Goal: Task Accomplishment & Management: Use online tool/utility

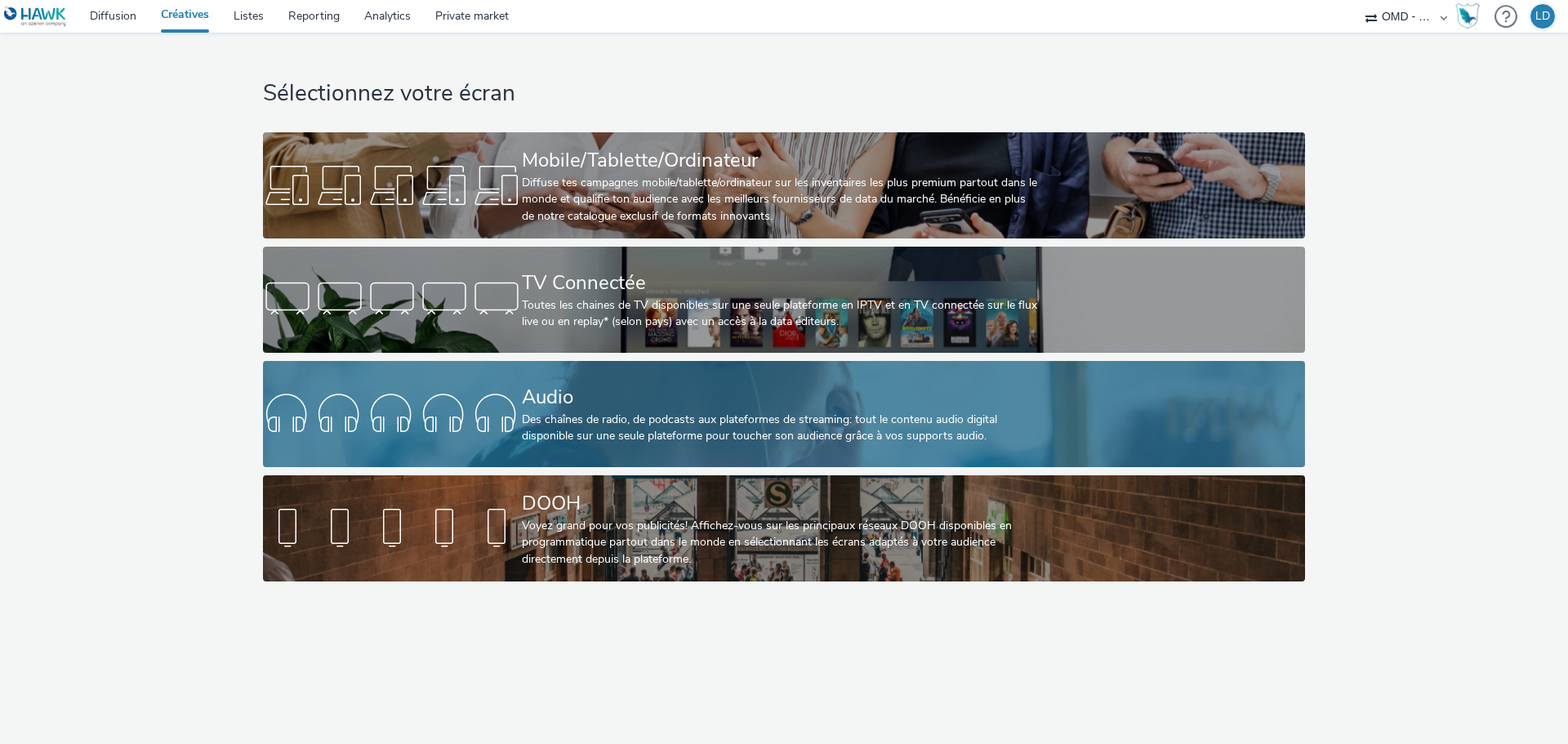
click at [520, 378] on link "Audio Des chaînes de radio, de podcasts aux plateformes de streaming: tout le c…" at bounding box center [784, 414] width 1041 height 106
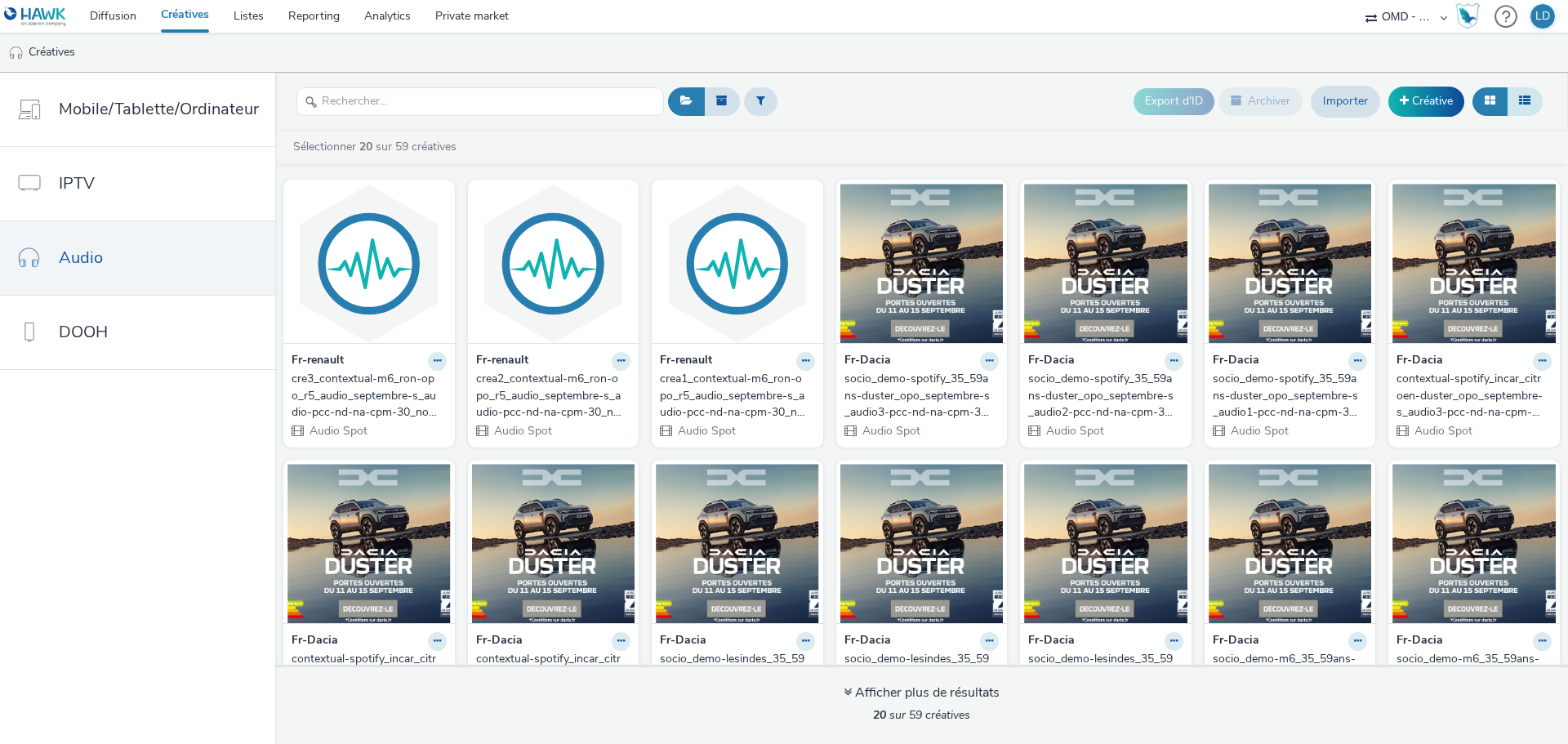
click at [1529, 95] on icon at bounding box center [1524, 100] width 11 height 11
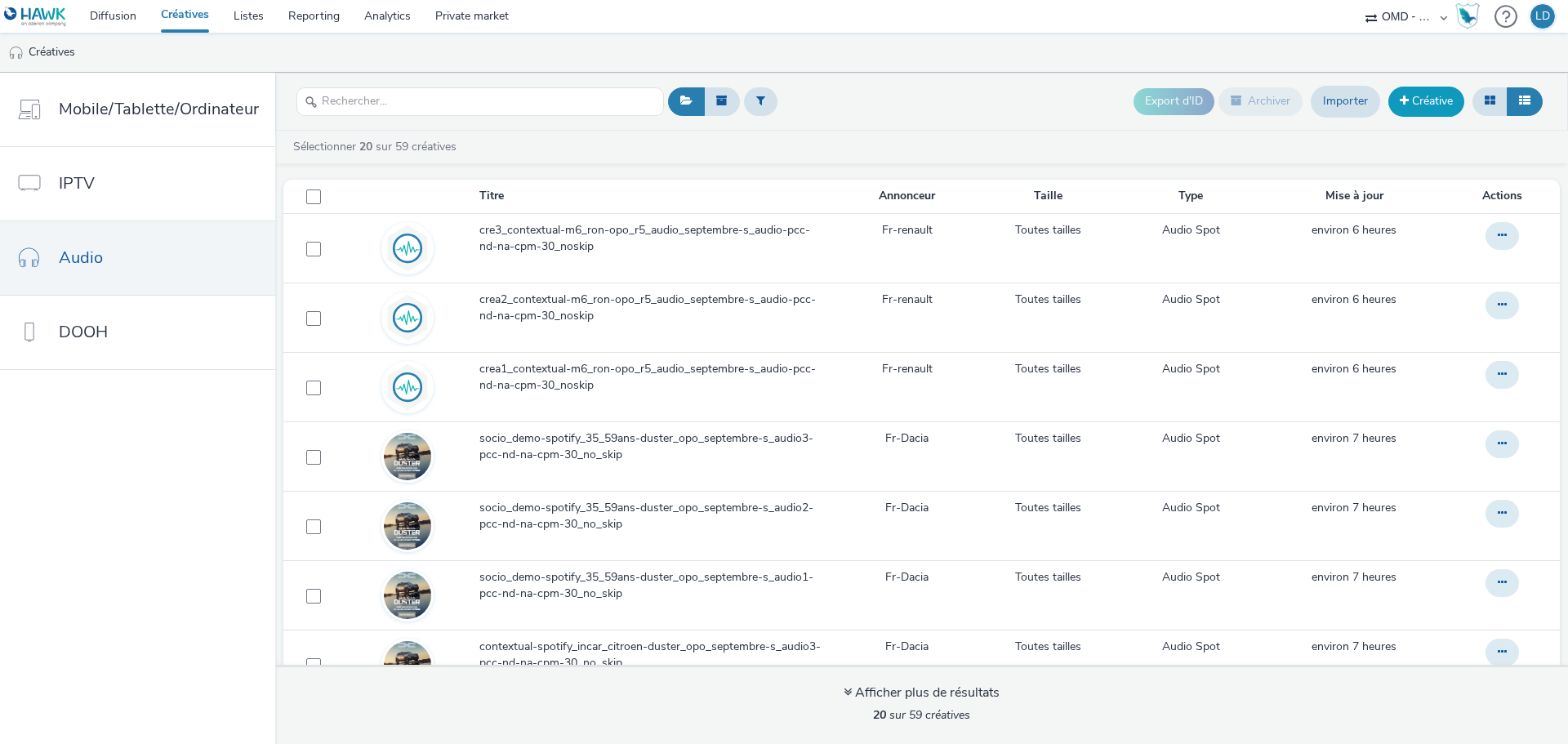
click at [1400, 104] on span at bounding box center [1404, 100] width 9 height 11
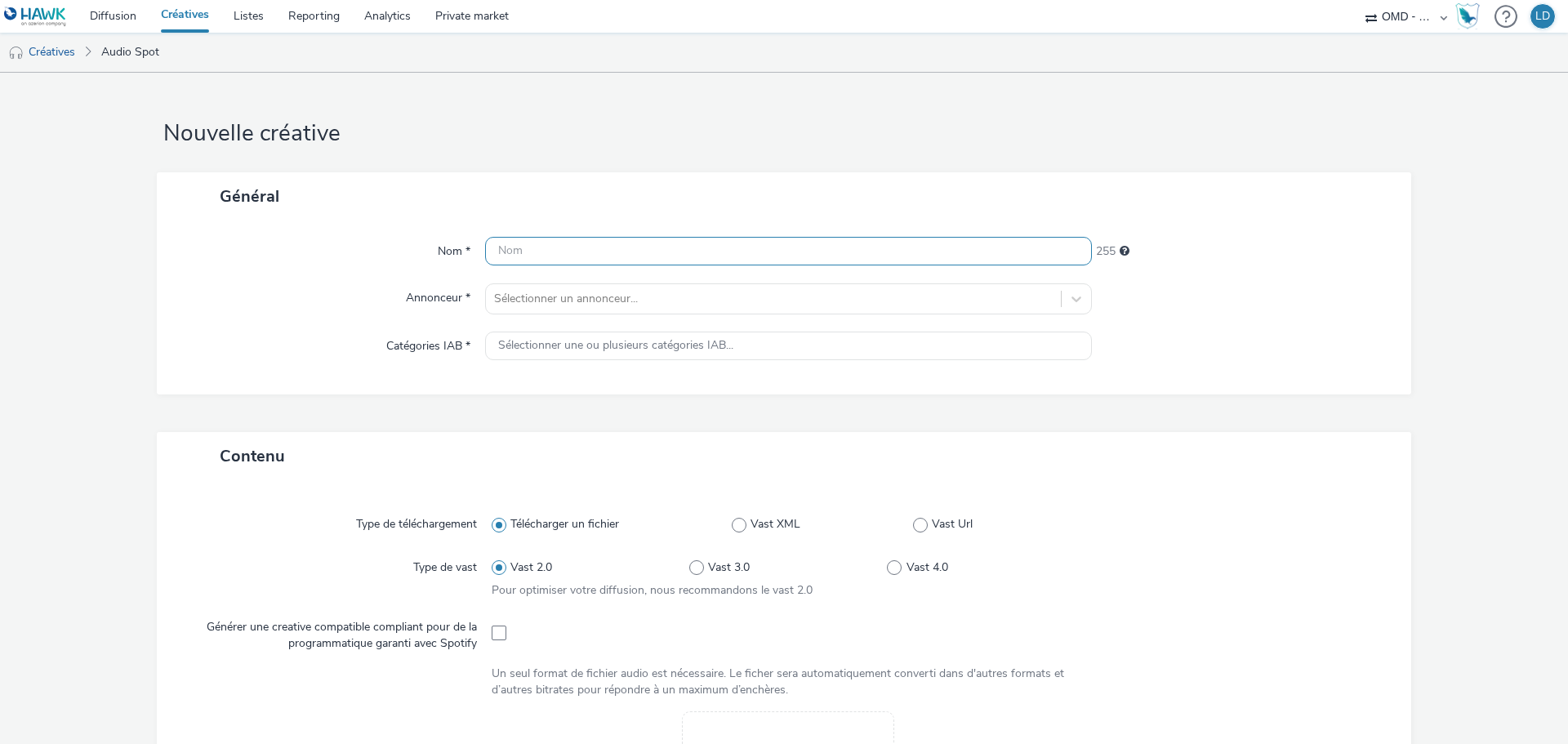
click at [576, 246] on input "text" at bounding box center [788, 251] width 607 height 28
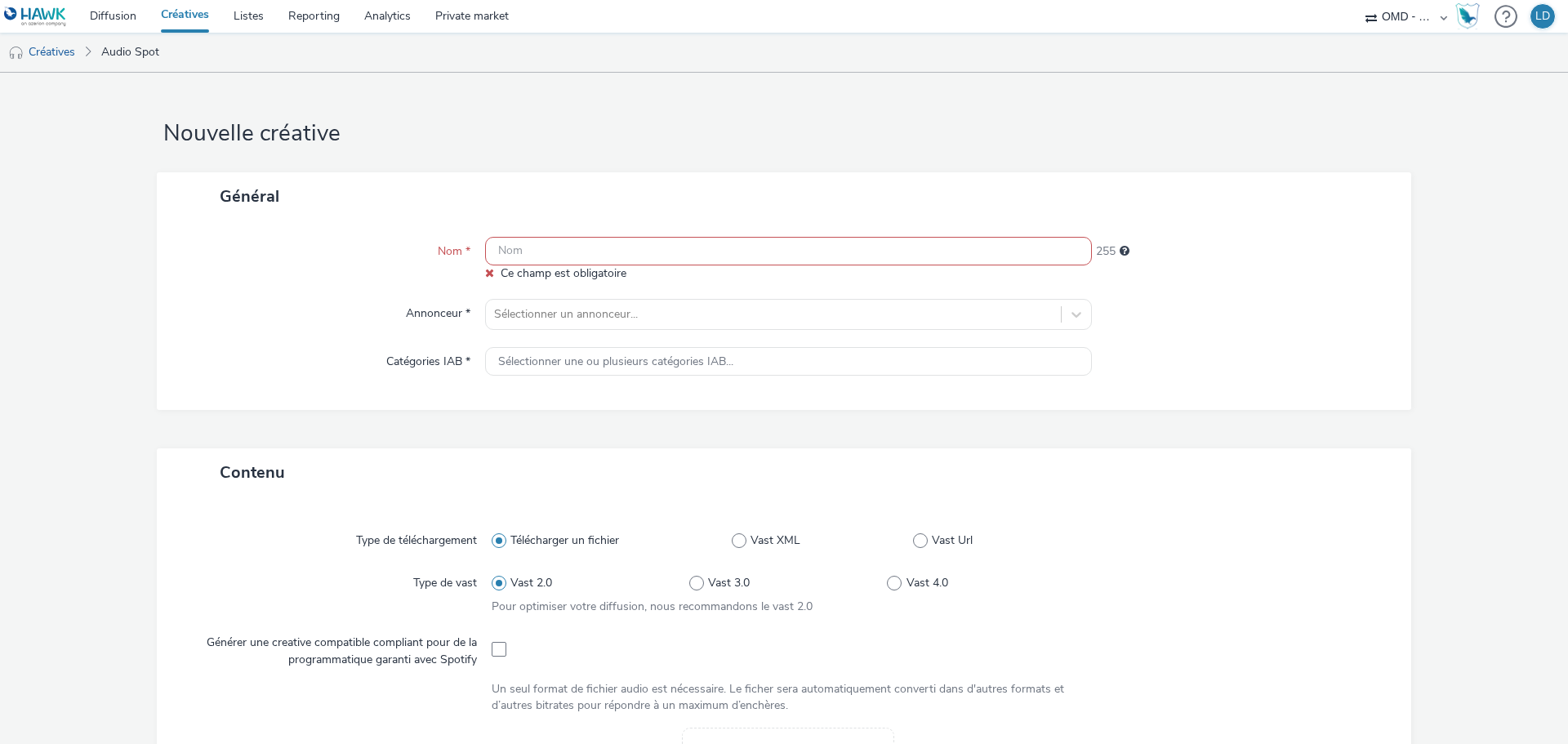
click at [549, 242] on input "text" at bounding box center [788, 251] width 607 height 28
paste input "Renault_OPO_Clio_Sept_LOM1_29.9s_Mix-9dBfs_[DATE]"
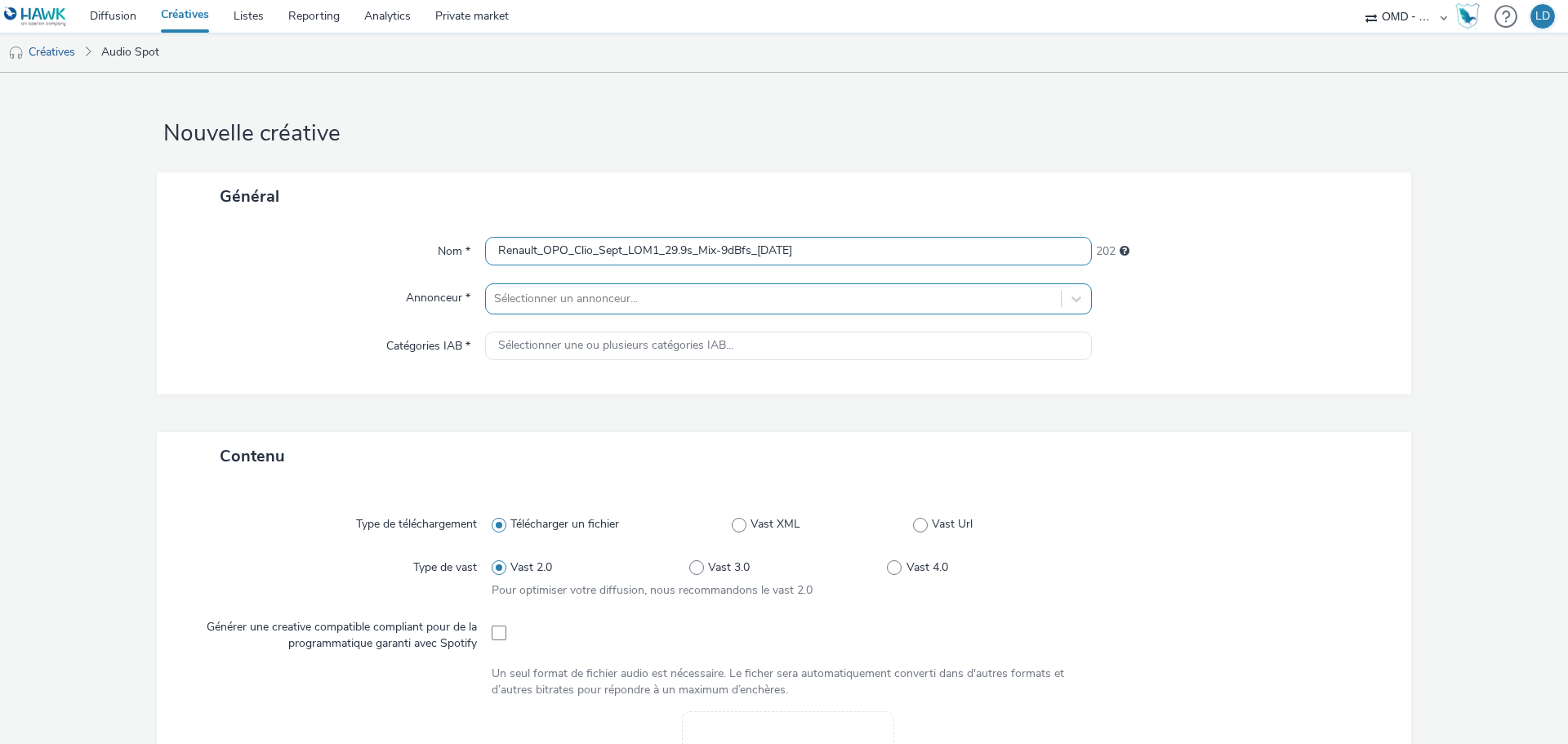
type input "Renault_OPO_Clio_Sept_LOM1_29.9s_Mix-9dBfs_[DATE]"
click at [638, 306] on div at bounding box center [773, 299] width 558 height 20
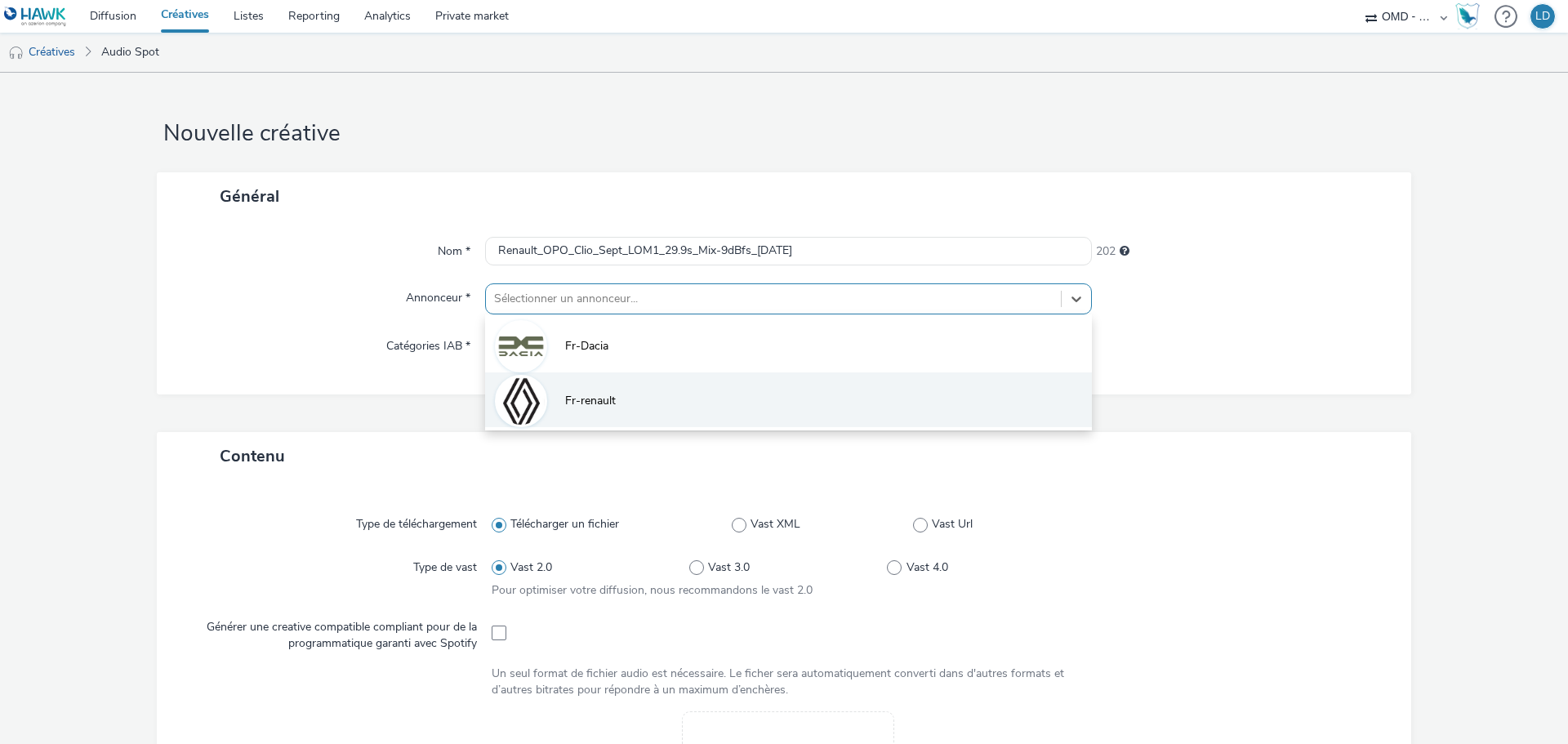
click at [591, 389] on li "Fr-renault" at bounding box center [788, 400] width 607 height 55
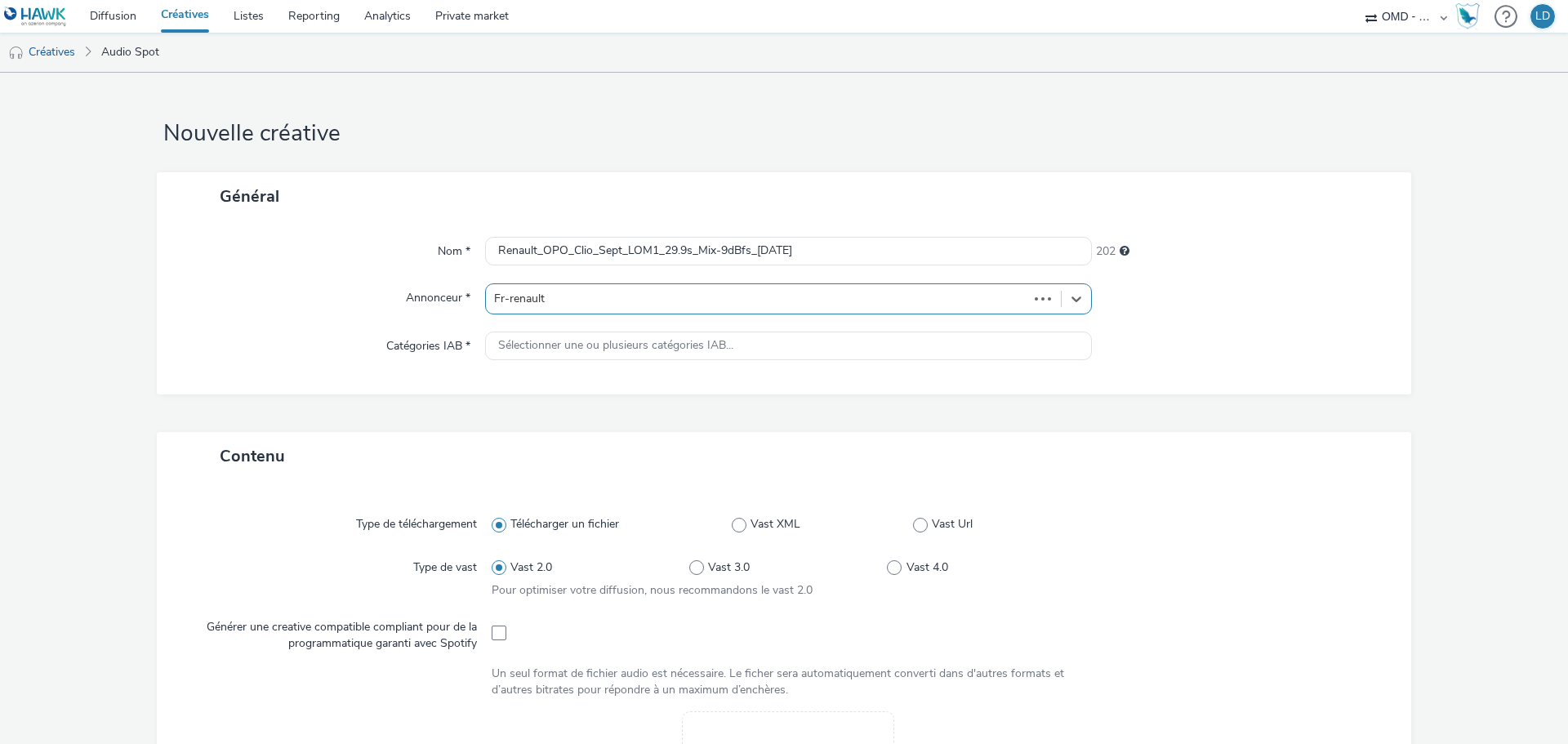
type input "[URL][DOMAIN_NAME]"
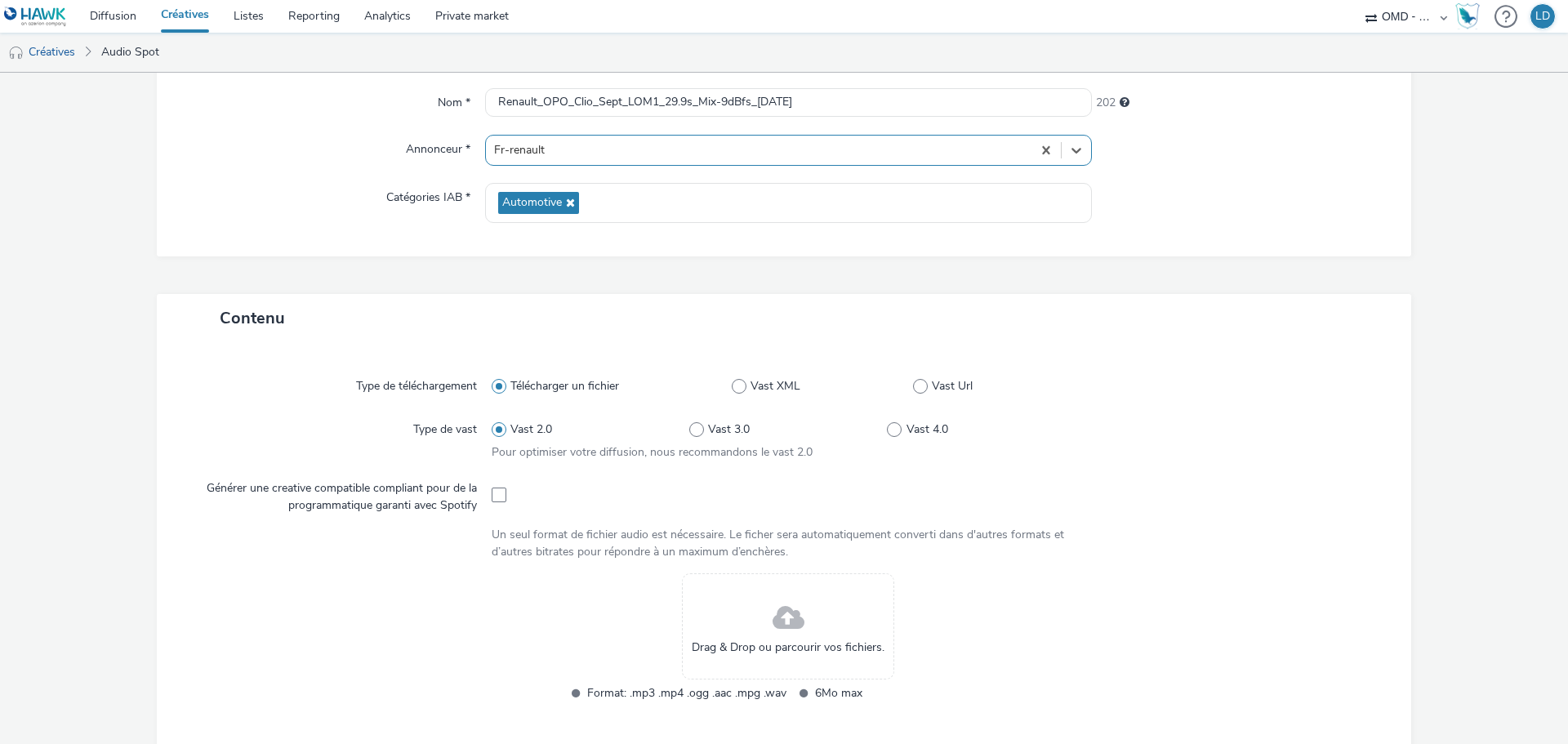
scroll to position [164, 0]
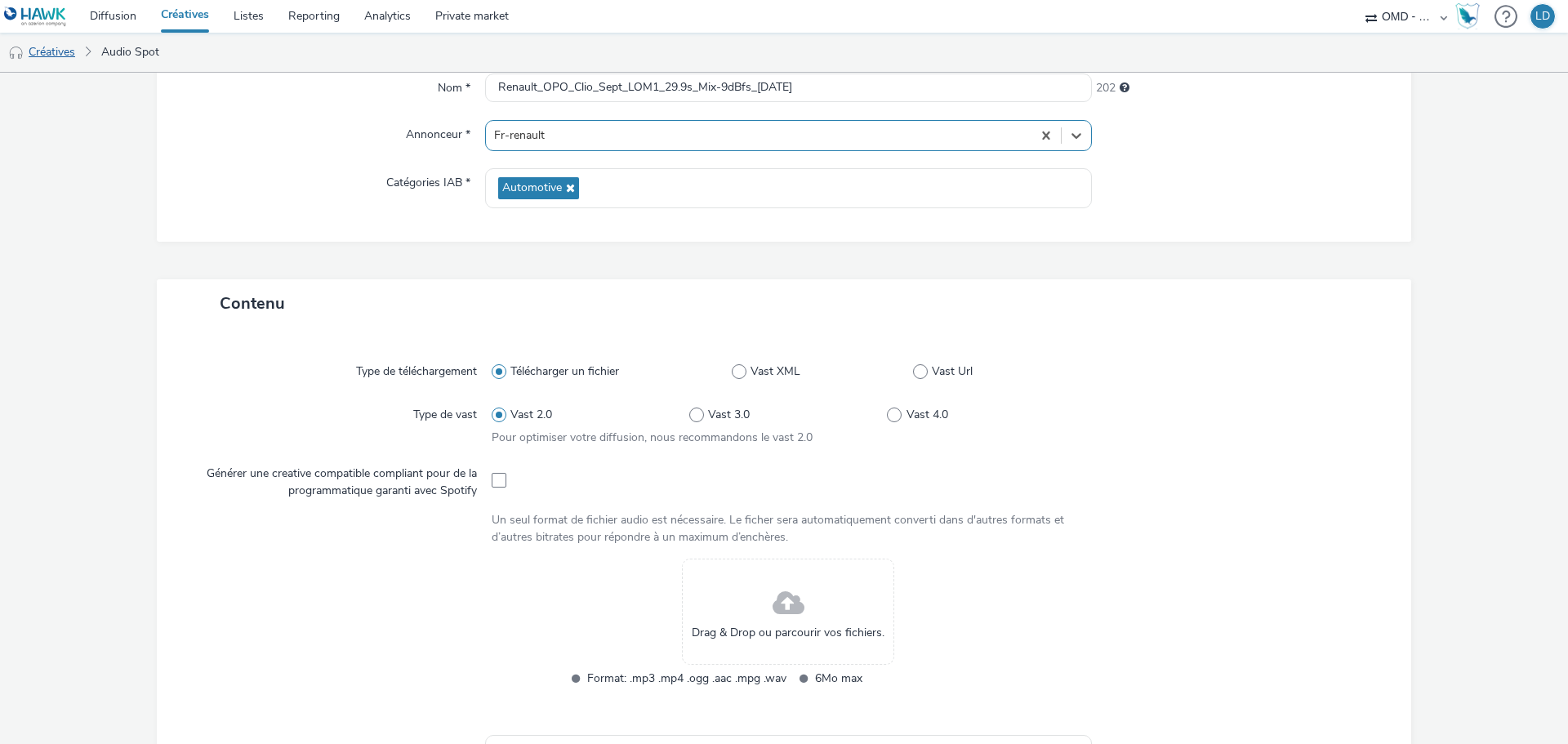
click at [60, 58] on link "Créatives" at bounding box center [41, 52] width 83 height 39
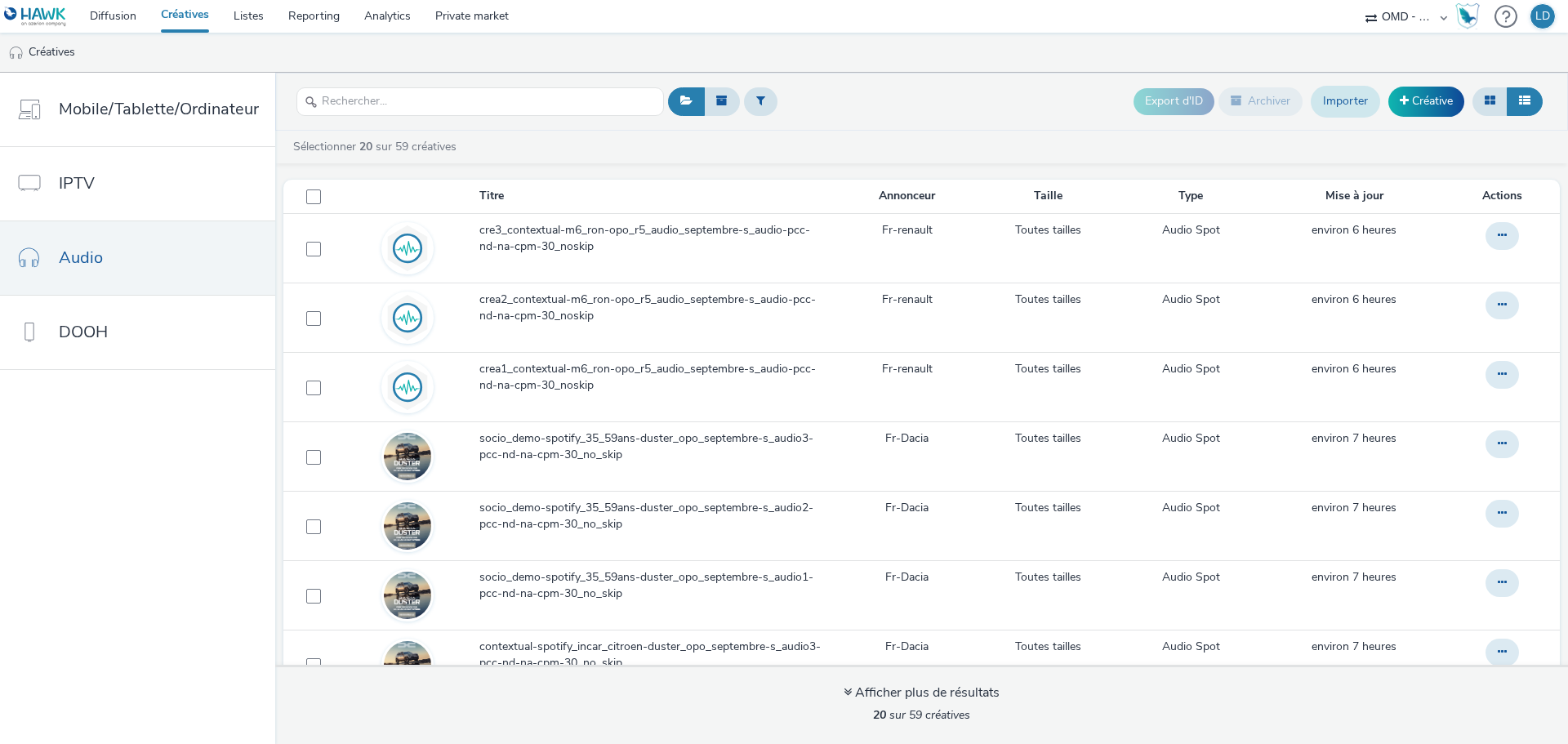
click at [1332, 104] on link "Importer" at bounding box center [1345, 101] width 69 height 31
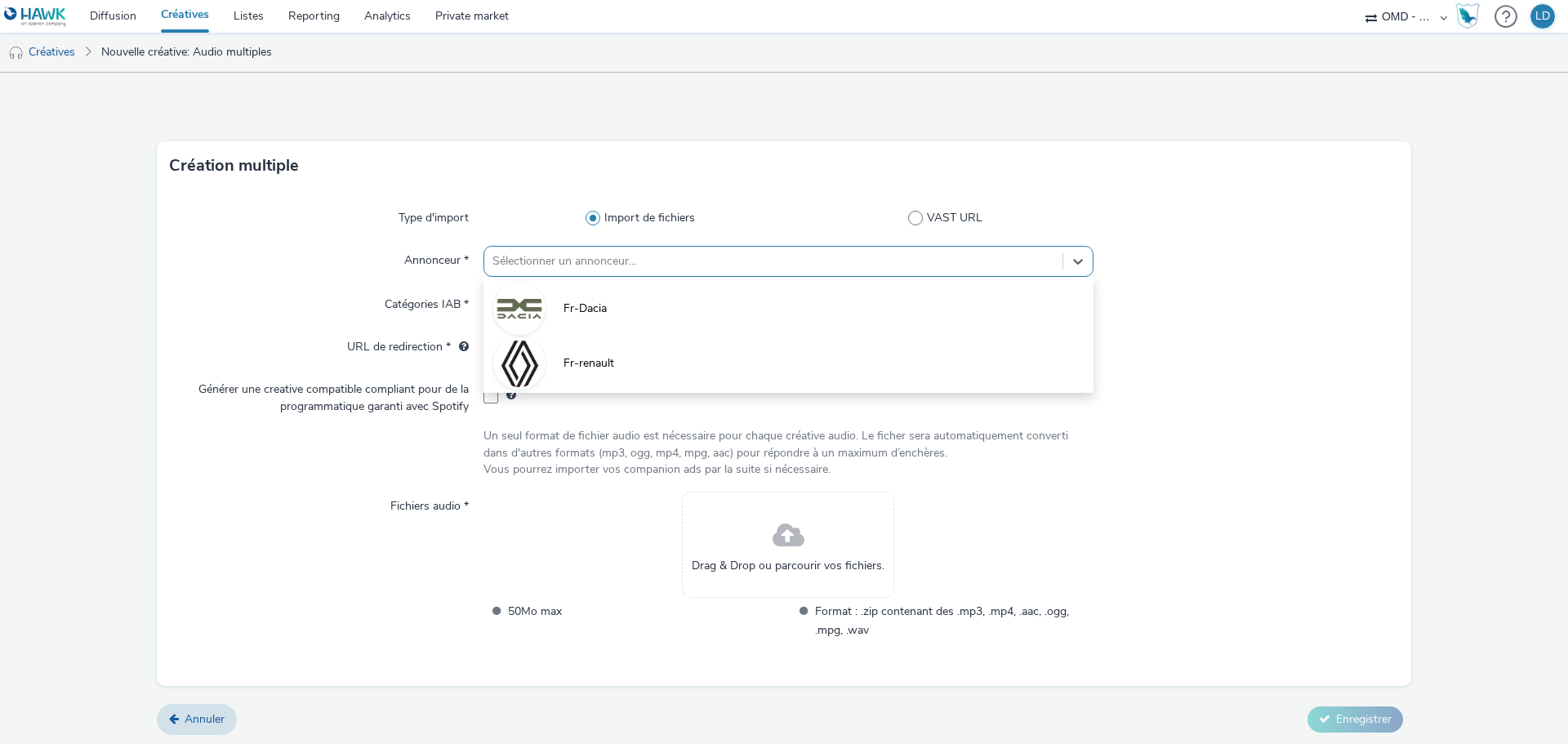
click at [511, 262] on div at bounding box center [773, 261] width 562 height 20
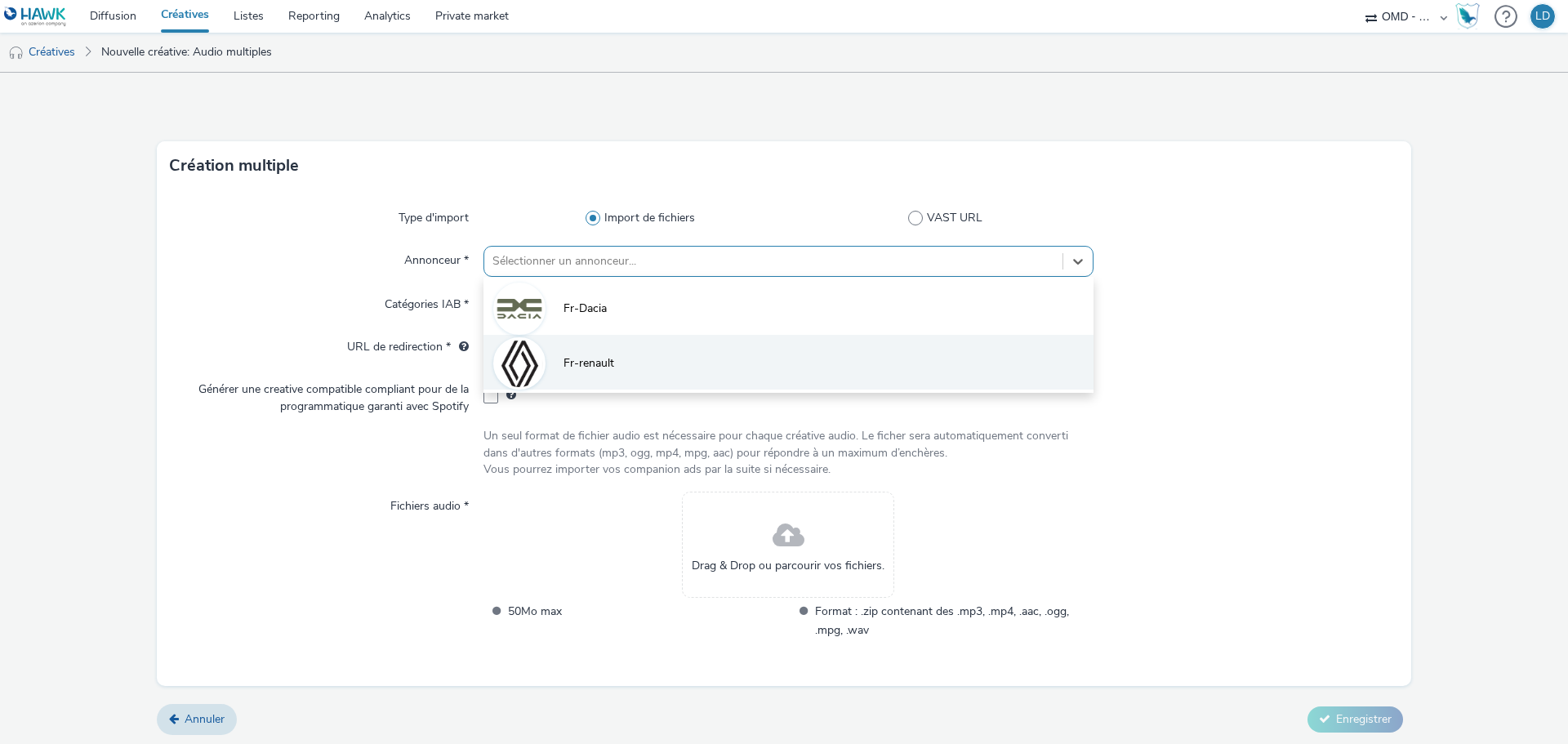
click at [582, 359] on span "Fr-renault" at bounding box center [588, 363] width 51 height 16
type input "[URL][DOMAIN_NAME]"
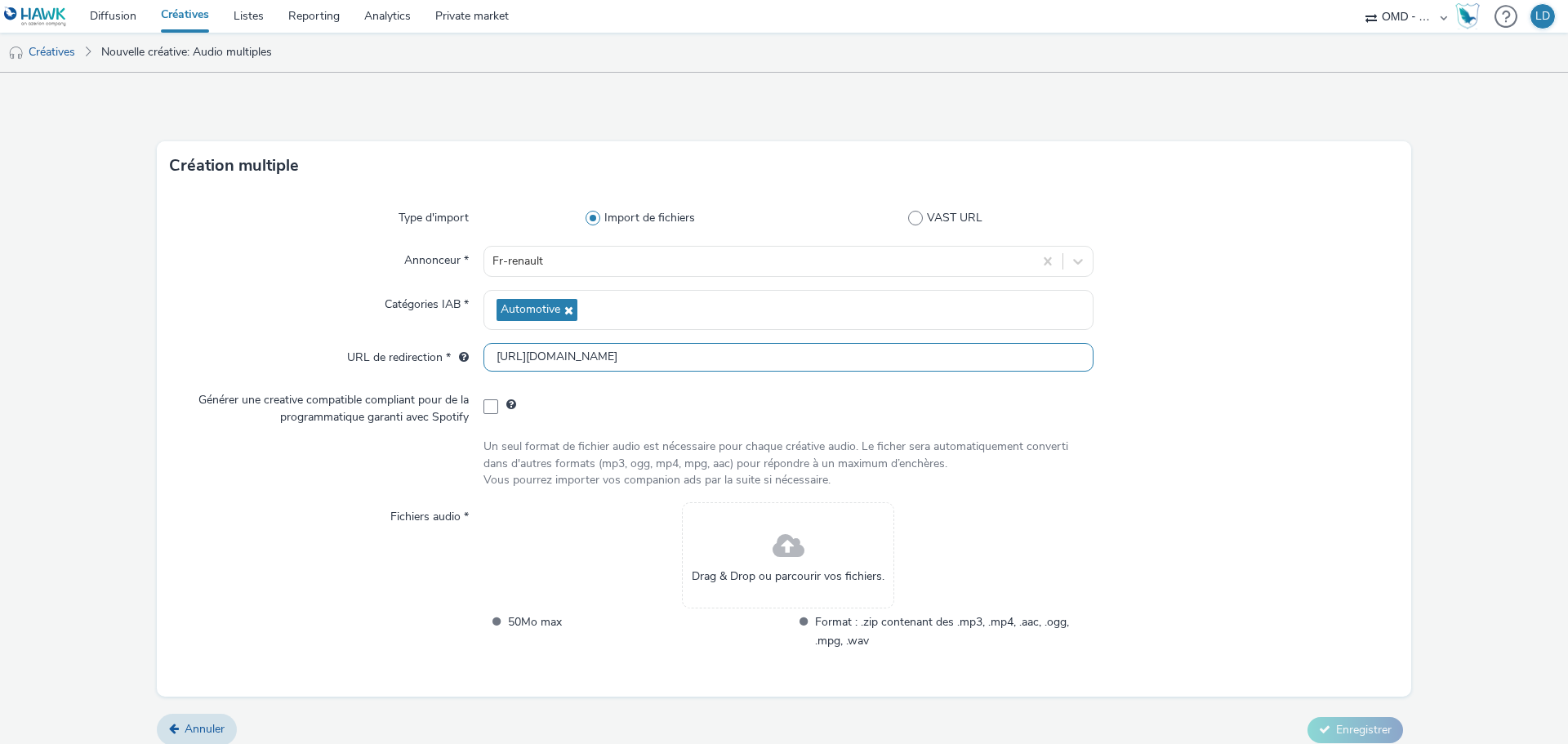
click at [643, 345] on input "[URL][DOMAIN_NAME]" at bounding box center [789, 357] width 610 height 28
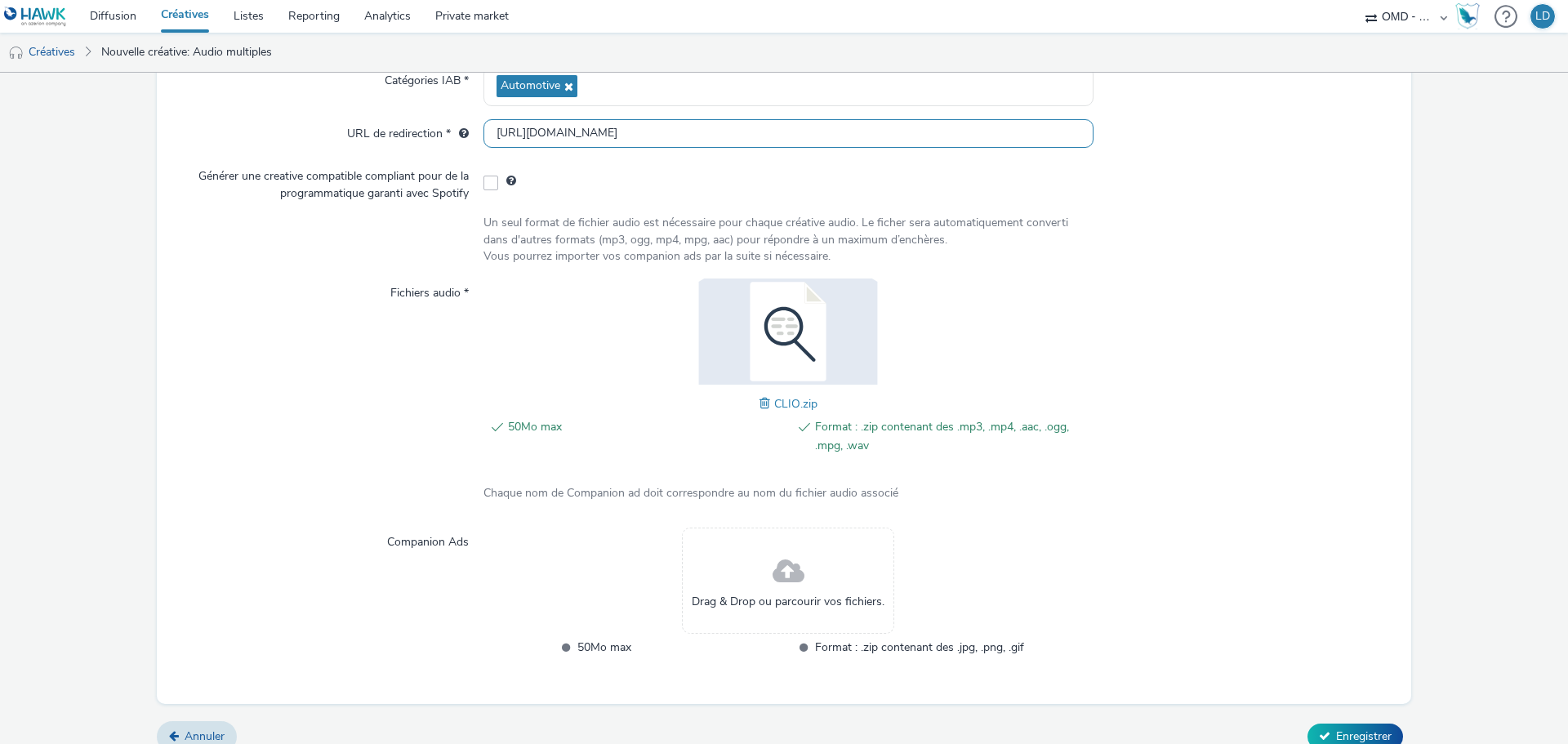
scroll to position [244, 0]
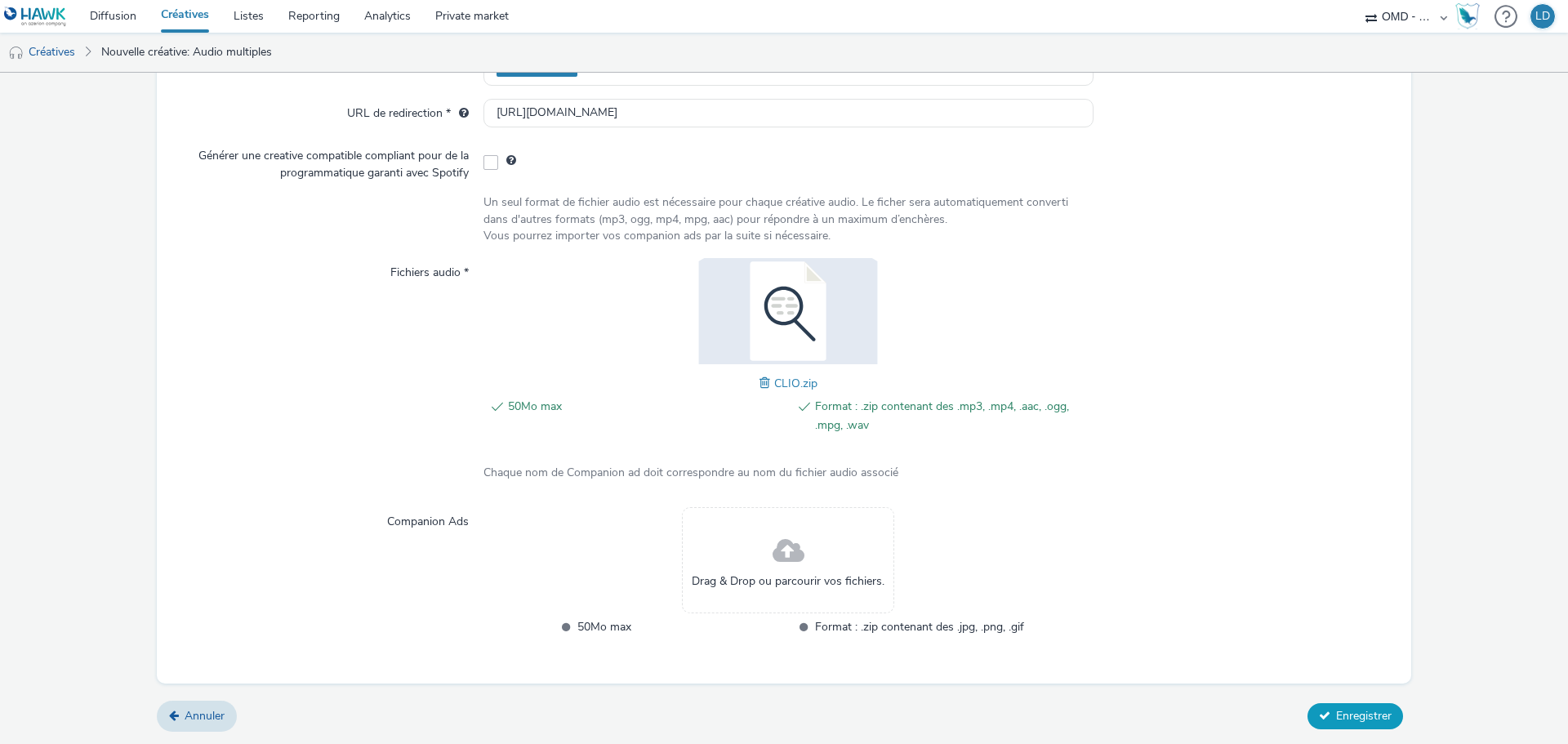
click at [1342, 716] on span "Enregistrer" at bounding box center [1363, 716] width 56 height 15
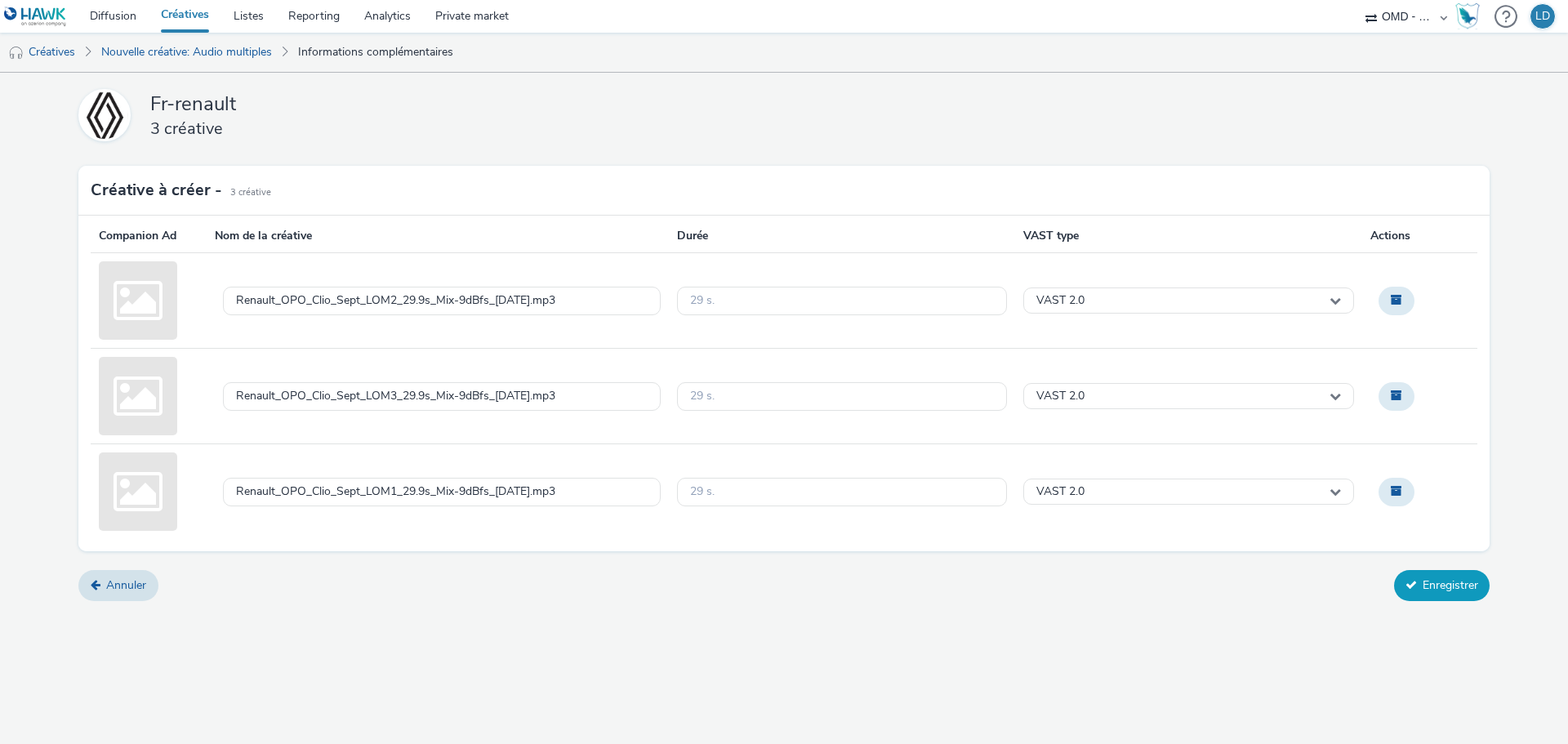
click at [1451, 590] on button "Enregistrer" at bounding box center [1442, 586] width 96 height 31
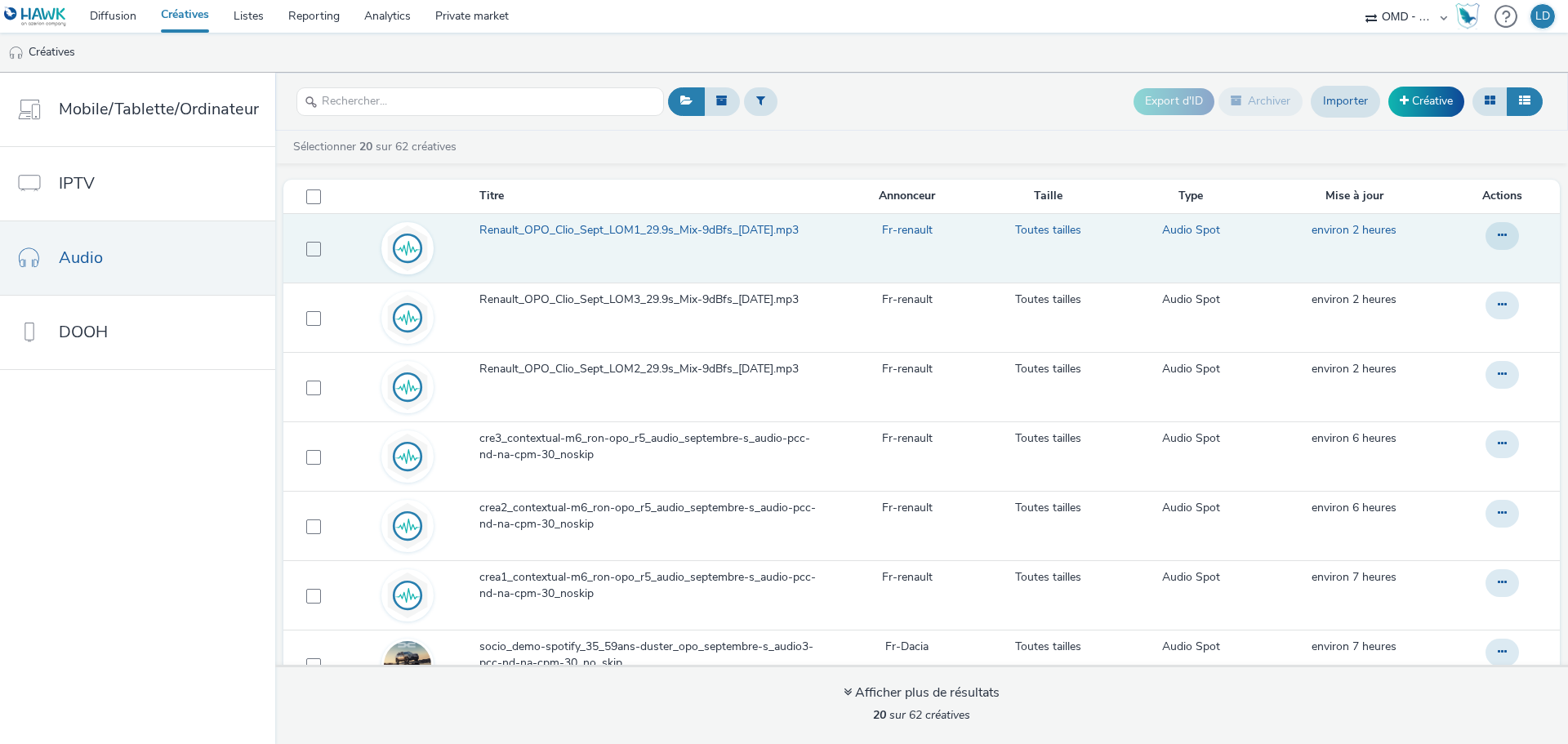
click at [308, 256] on td at bounding box center [310, 247] width 54 height 69
click at [310, 241] on span at bounding box center [313, 248] width 15 height 15
checkbox input "true"
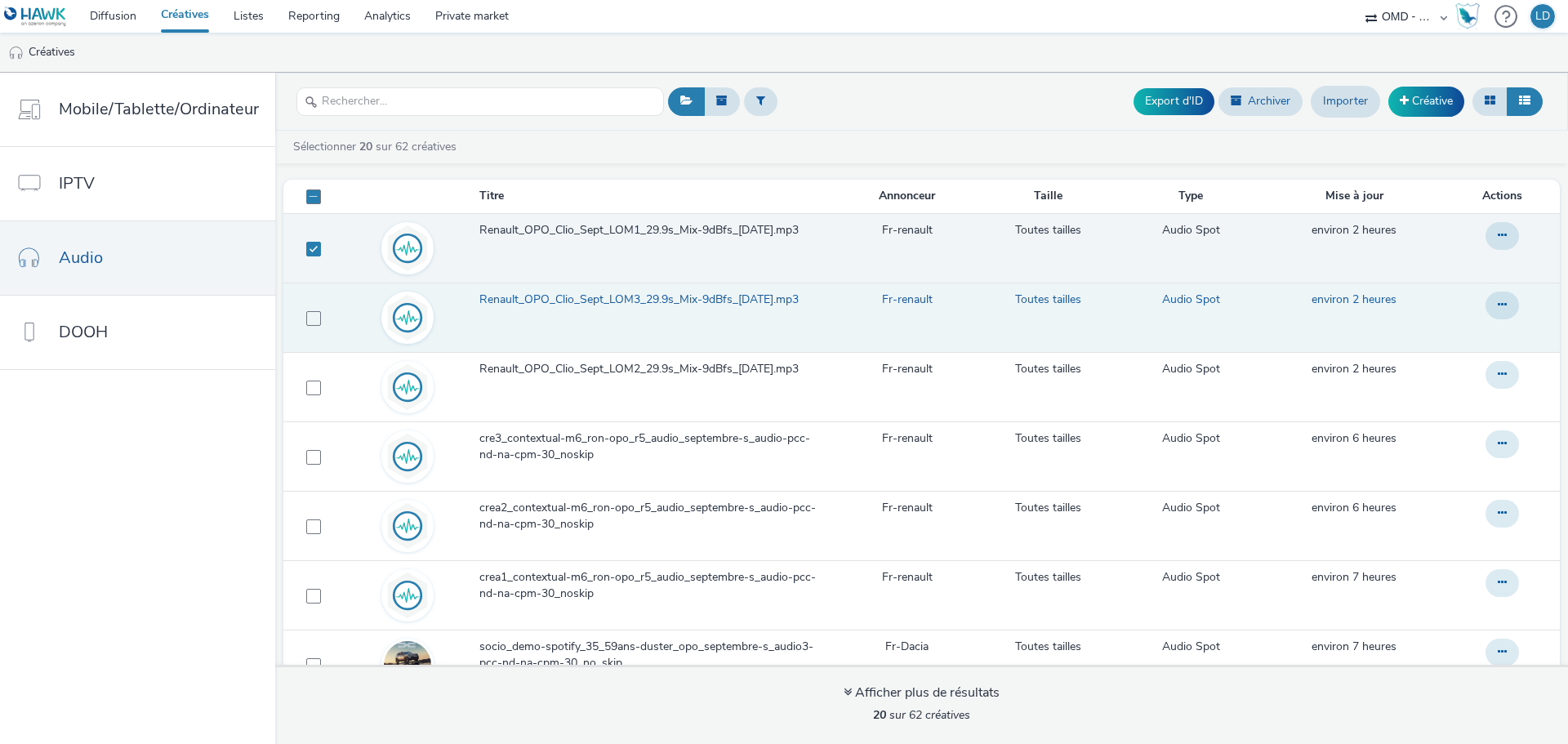
click at [308, 326] on td at bounding box center [310, 317] width 54 height 69
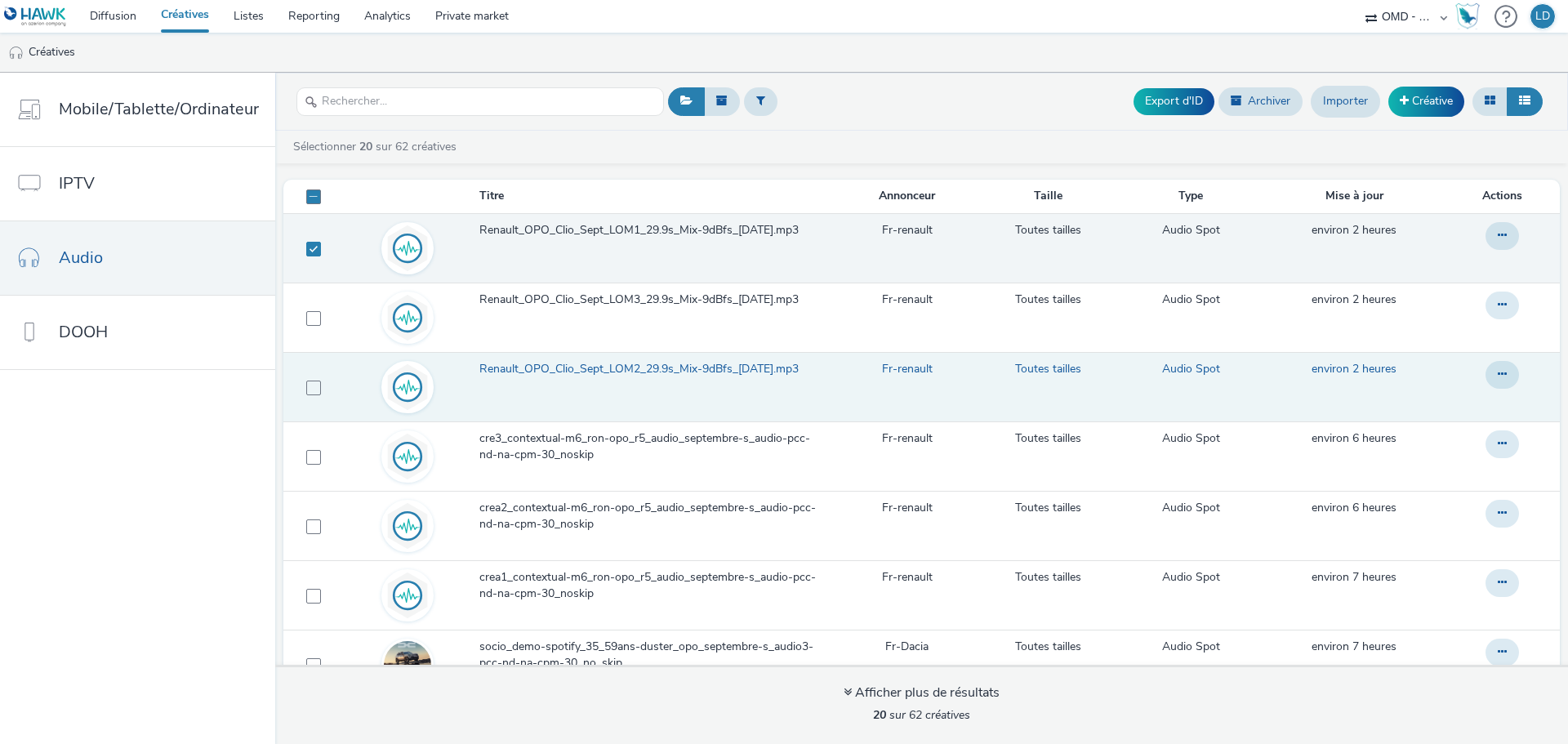
click at [309, 396] on td at bounding box center [310, 386] width 54 height 69
click at [308, 391] on span at bounding box center [313, 387] width 15 height 15
checkbox input "true"
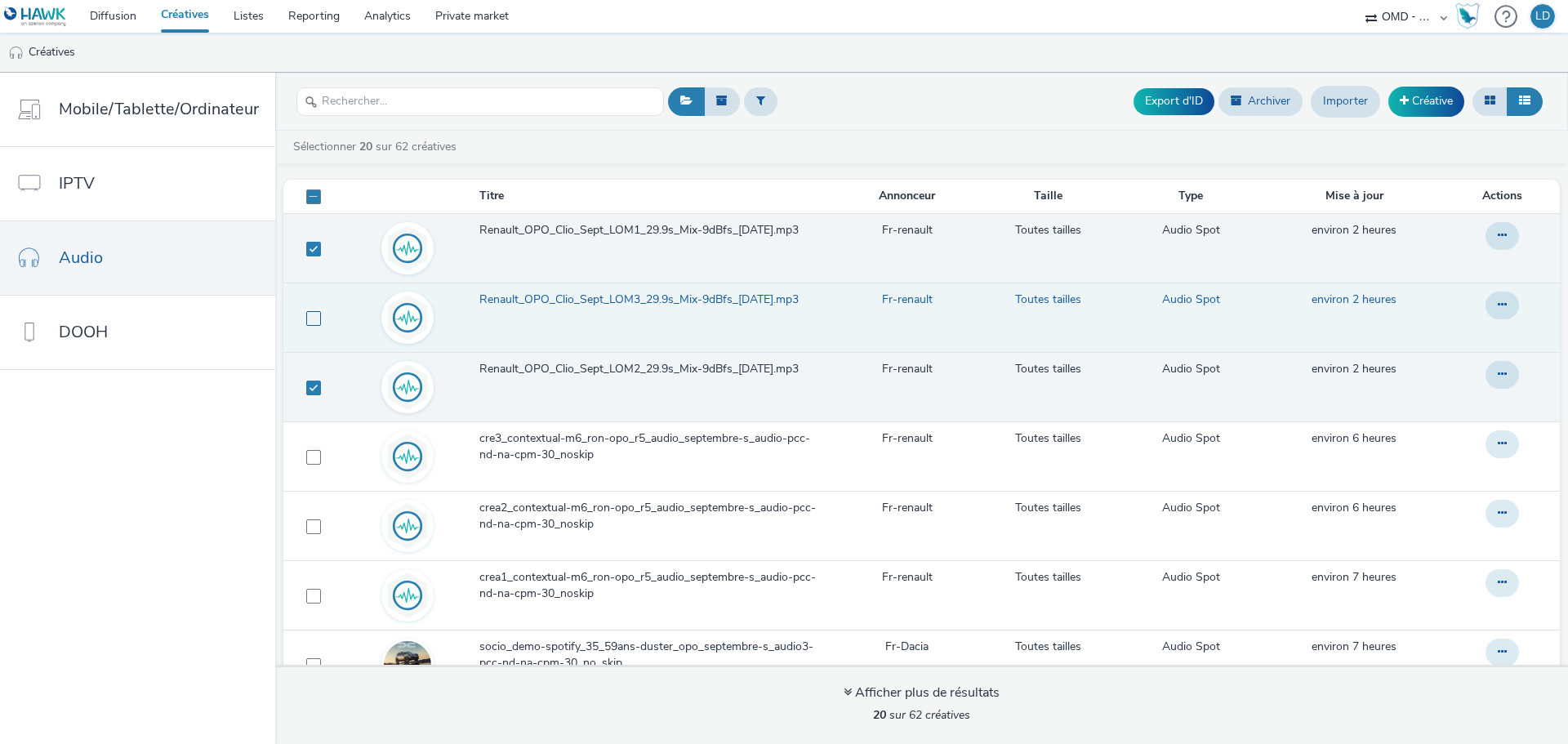
click at [312, 315] on span at bounding box center [313, 318] width 15 height 15
checkbox input "true"
click at [1206, 99] on button "Export d'ID" at bounding box center [1174, 101] width 80 height 27
checkbox input "false"
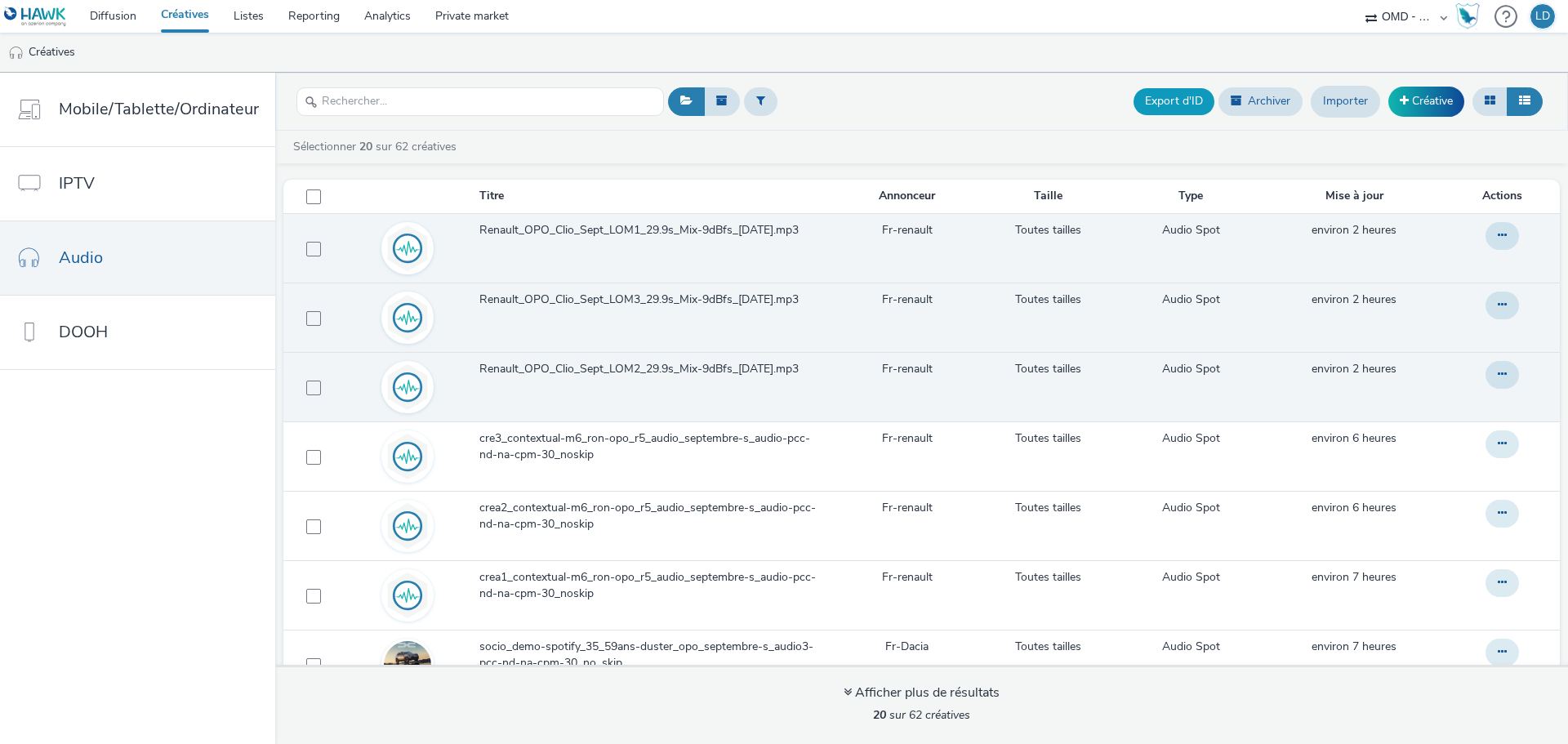
checkbox input "false"
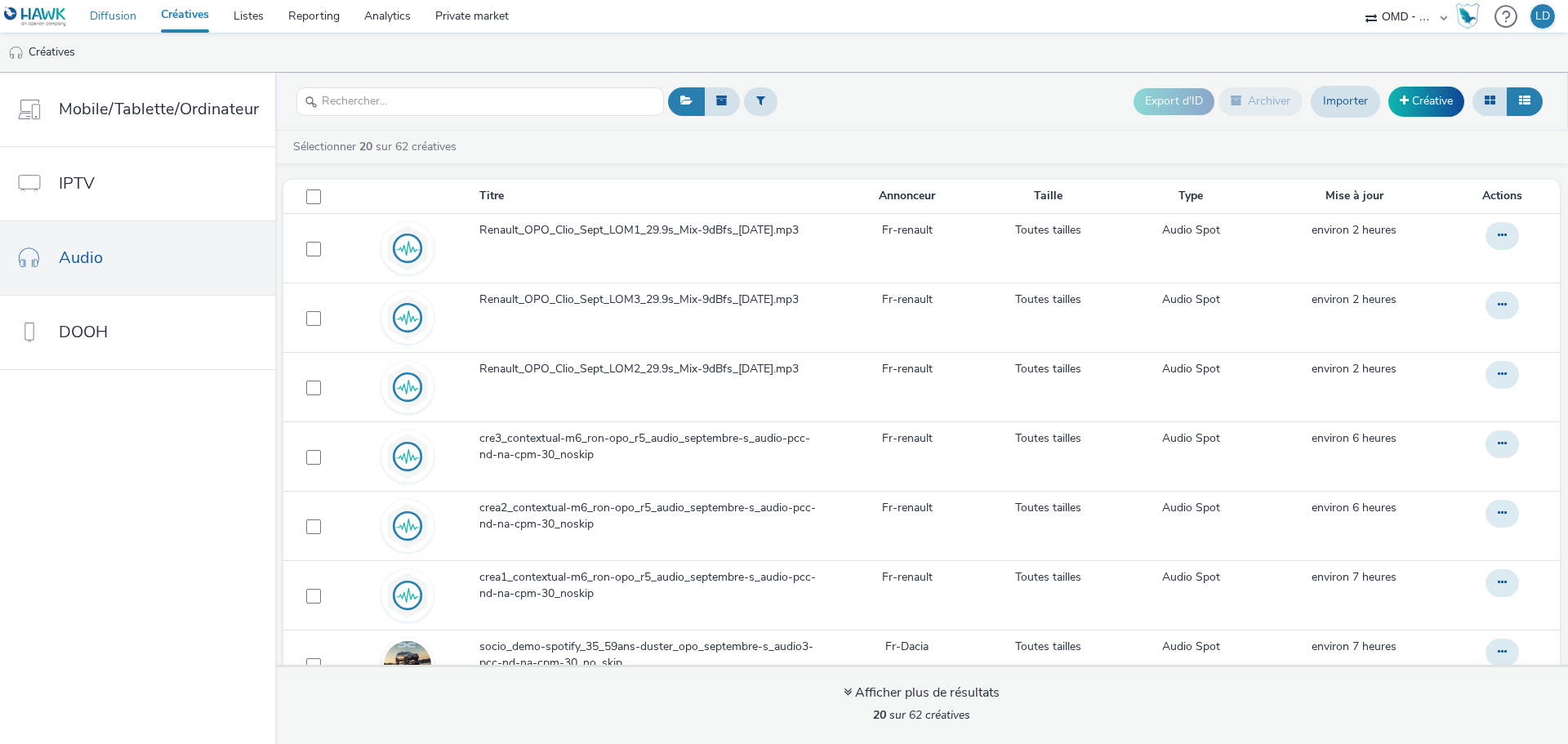
click at [122, 15] on link "Diffusion" at bounding box center [113, 16] width 71 height 33
